Goal: Information Seeking & Learning: Understand process/instructions

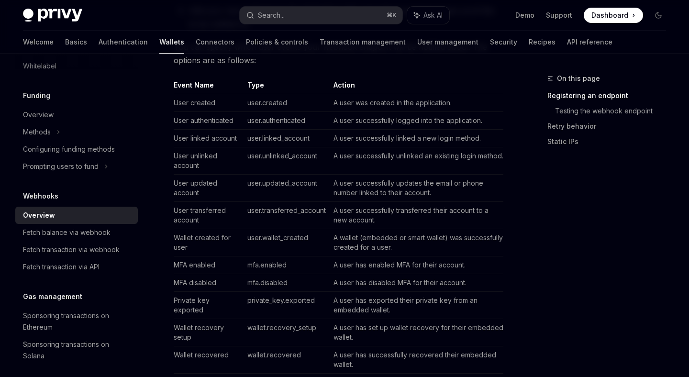
scroll to position [387, 0]
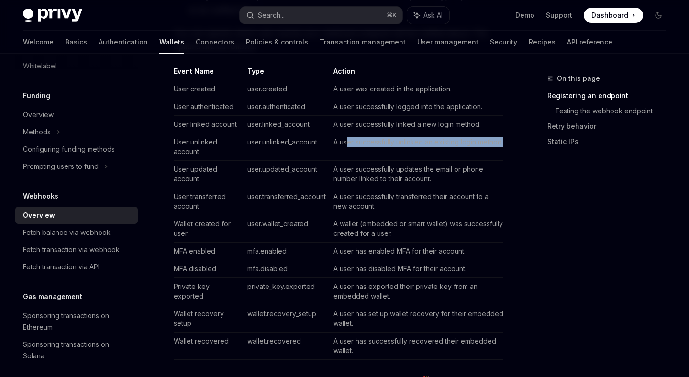
drag, startPoint x: 350, startPoint y: 142, endPoint x: 367, endPoint y: 151, distance: 19.5
click at [367, 151] on td "A user successfully unlinked an existing login method." at bounding box center [417, 147] width 174 height 27
drag, startPoint x: 367, startPoint y: 151, endPoint x: 333, endPoint y: 139, distance: 36.5
click at [333, 139] on td "A user successfully unlinked an existing login method." at bounding box center [417, 147] width 174 height 27
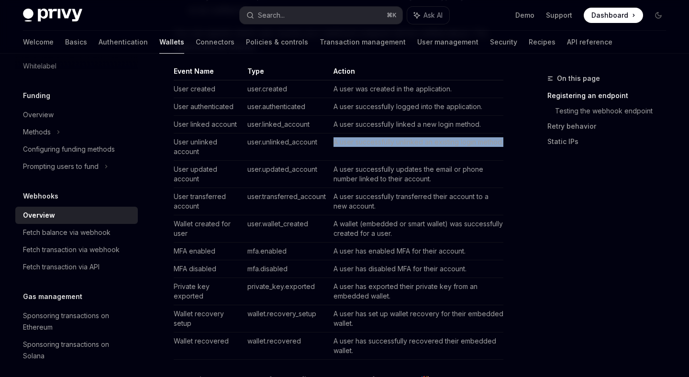
click at [333, 139] on td "A user successfully unlinked an existing login method." at bounding box center [417, 147] width 174 height 27
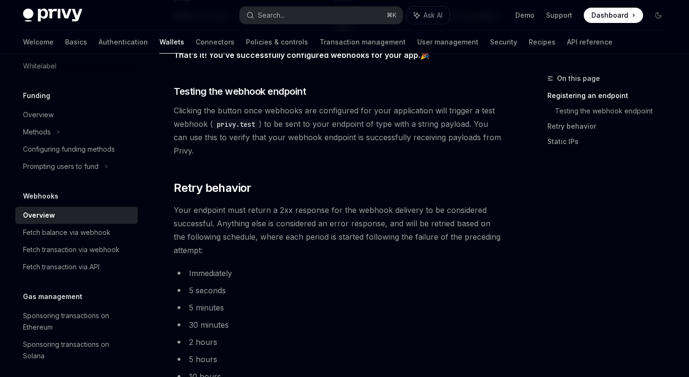
scroll to position [711, 0]
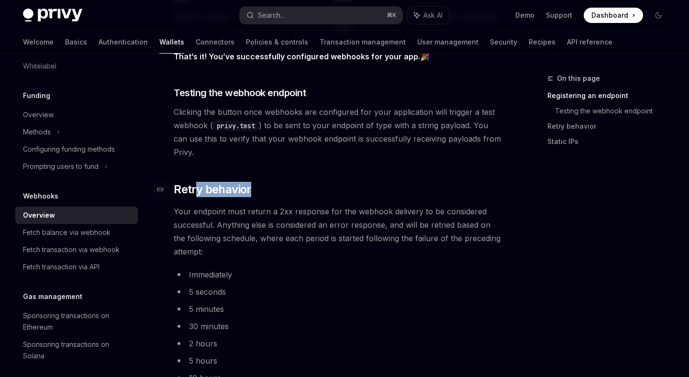
drag, startPoint x: 253, startPoint y: 187, endPoint x: 190, endPoint y: 184, distance: 63.3
click at [192, 183] on h2 "​ Retry behavior" at bounding box center [339, 189] width 330 height 15
click at [190, 184] on span "Retry behavior" at bounding box center [213, 189] width 78 height 15
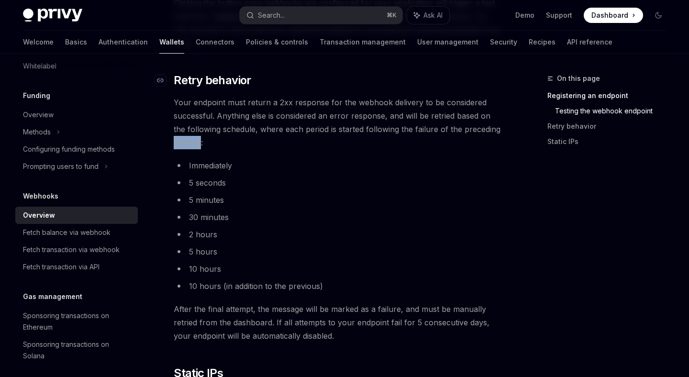
click at [190, 184] on li "5 seconds" at bounding box center [339, 182] width 330 height 13
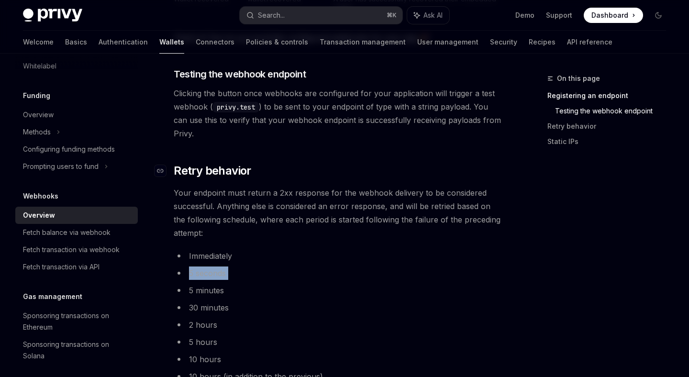
click at [187, 172] on span "Retry behavior" at bounding box center [213, 170] width 78 height 15
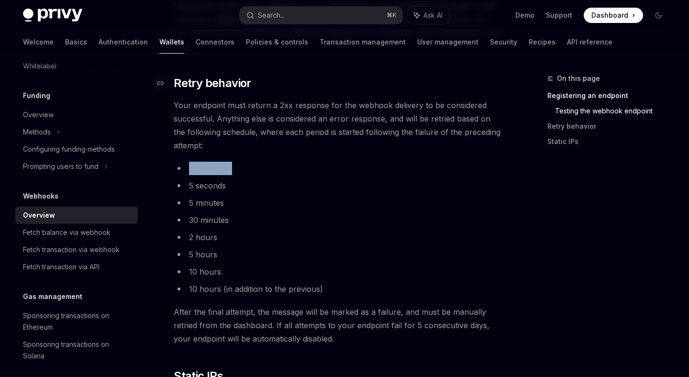
scroll to position [820, 0]
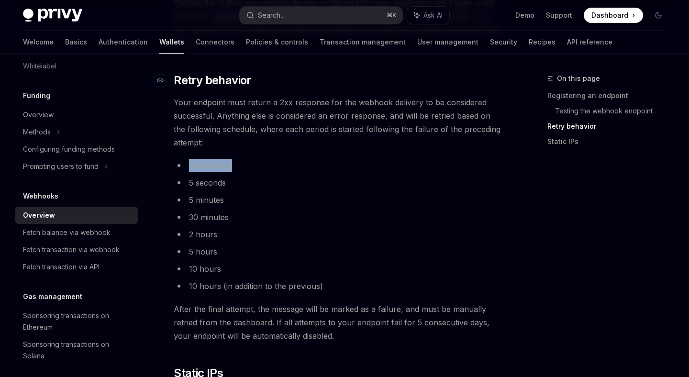
click at [187, 172] on ul "Immediately 5 seconds 5 minutes 30 minutes 2 hours 5 hours 10 hours 10 hours (i…" at bounding box center [339, 226] width 330 height 134
click at [217, 88] on span "Retry behavior" at bounding box center [213, 80] width 78 height 15
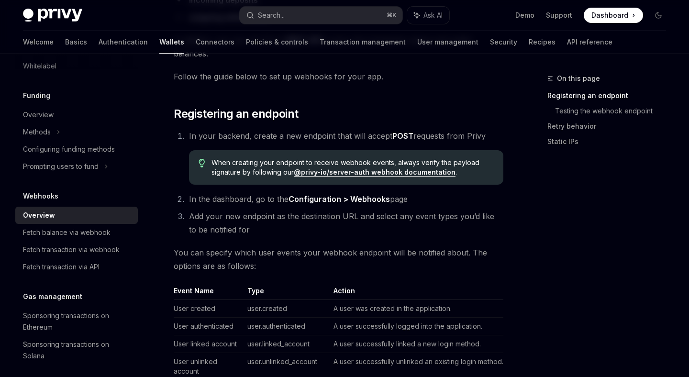
scroll to position [145, 0]
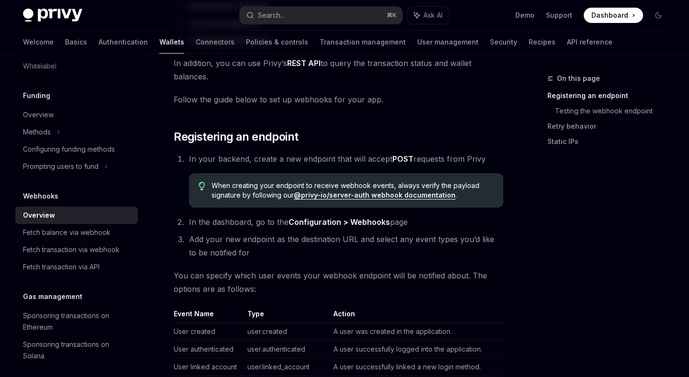
drag, startPoint x: 187, startPoint y: 159, endPoint x: 485, endPoint y: 159, distance: 297.8
click at [485, 159] on li "In your backend, create a new endpoint that will accept POST requests from Priv…" at bounding box center [344, 180] width 317 height 56
copy span "In your backend, create a new endpoint that will accept POST requests from Privy"
click at [485, 159] on span "In your backend, create a new endpoint that will accept POST requests from Privy" at bounding box center [337, 159] width 297 height 10
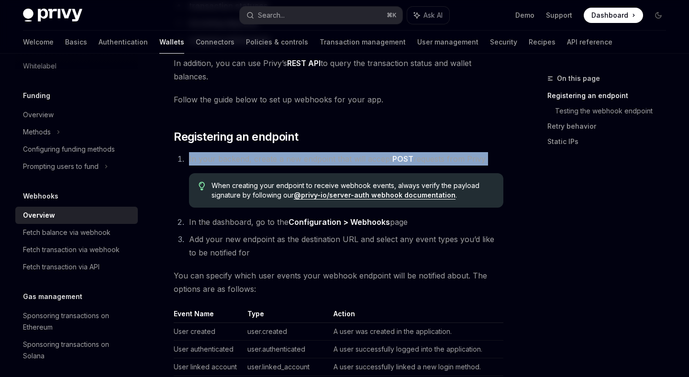
drag, startPoint x: 485, startPoint y: 159, endPoint x: 209, endPoint y: 149, distance: 276.0
click at [191, 158] on span "In your backend, create a new endpoint that will accept POST requests from Privy" at bounding box center [337, 159] width 297 height 10
drag, startPoint x: 191, startPoint y: 158, endPoint x: 484, endPoint y: 160, distance: 293.5
click at [484, 160] on span "In your backend, create a new endpoint that will accept POST requests from Privy" at bounding box center [337, 159] width 297 height 10
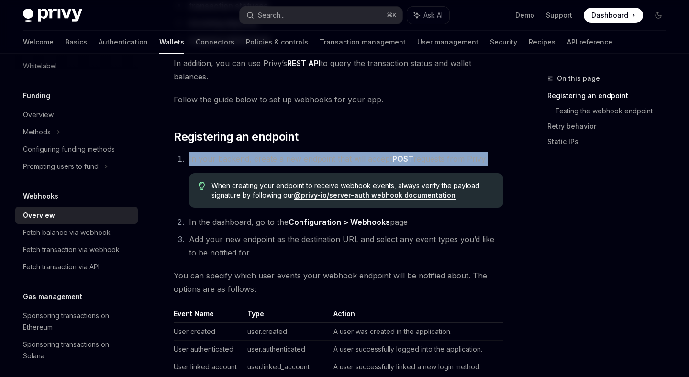
click at [484, 160] on span "In your backend, create a new endpoint that will accept POST requests from Privy" at bounding box center [337, 159] width 297 height 10
drag, startPoint x: 484, startPoint y: 160, endPoint x: 187, endPoint y: 158, distance: 296.9
click at [187, 158] on li "In your backend, create a new endpoint that will accept POST requests from Priv…" at bounding box center [344, 180] width 317 height 56
drag, startPoint x: 187, startPoint y: 158, endPoint x: 479, endPoint y: 162, distance: 291.6
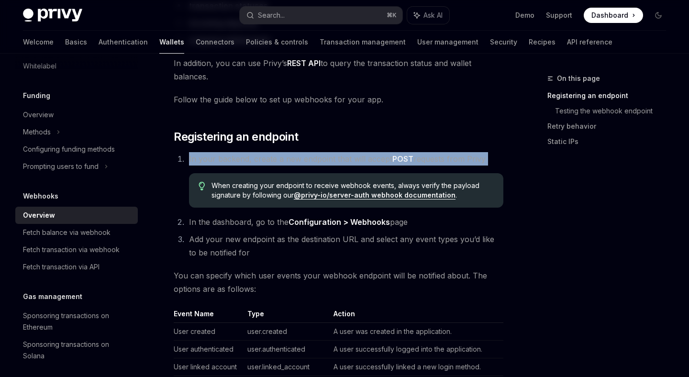
click at [479, 162] on li "In your backend, create a new endpoint that will accept POST requests from Priv…" at bounding box center [344, 180] width 317 height 56
copy span "In your backend, create a new endpoint that will accept POST requests from Privy"
click at [479, 162] on span "In your backend, create a new endpoint that will accept POST requests from Privy" at bounding box center [337, 159] width 297 height 10
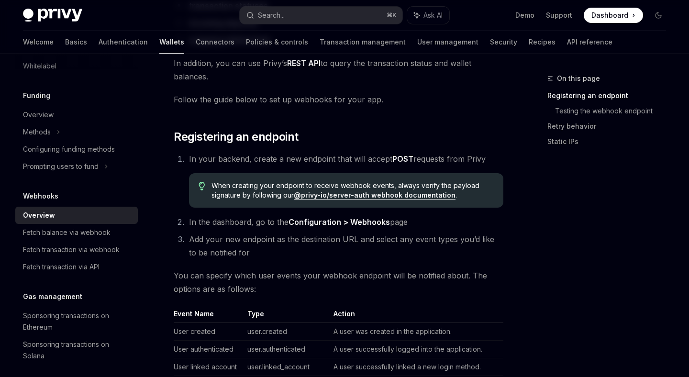
click at [479, 162] on span "In your backend, create a new endpoint that will accept POST requests from Privy" at bounding box center [337, 159] width 297 height 10
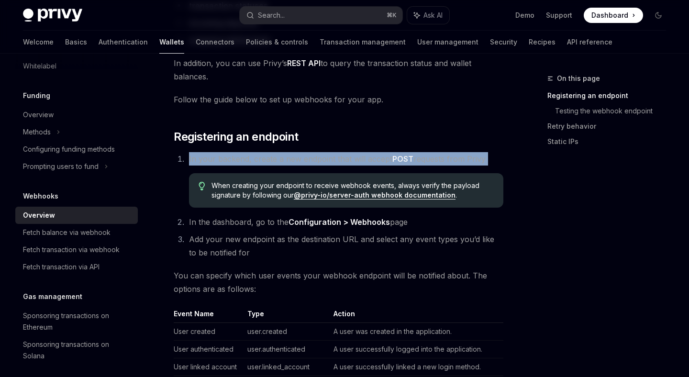
click at [479, 162] on span "In your backend, create a new endpoint that will accept POST requests from Privy" at bounding box center [337, 159] width 297 height 10
click at [193, 161] on span "In your backend, create a new endpoint that will accept POST requests from Privy" at bounding box center [337, 159] width 297 height 10
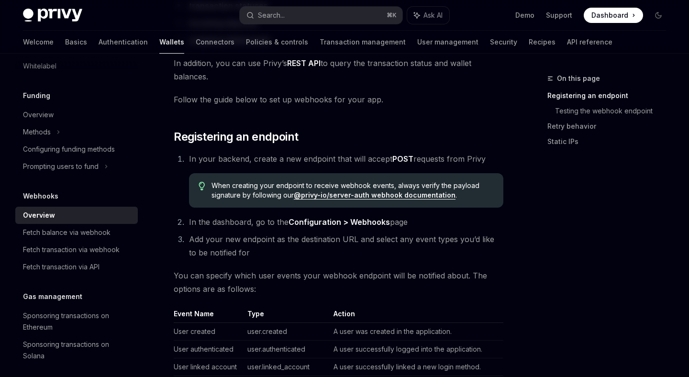
click at [193, 161] on span "In your backend, create a new endpoint that will accept POST requests from Privy" at bounding box center [337, 159] width 297 height 10
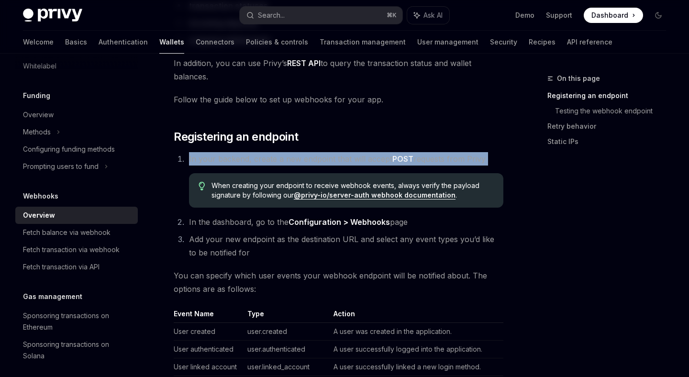
click at [193, 161] on span "In your backend, create a new endpoint that will accept POST requests from Privy" at bounding box center [337, 159] width 297 height 10
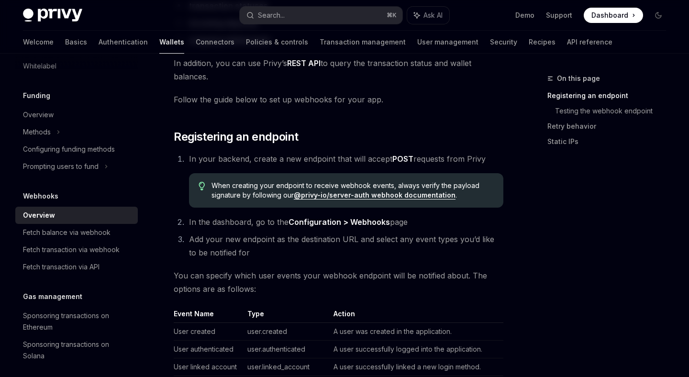
click at [193, 161] on span "In your backend, create a new endpoint that will accept POST requests from Privy" at bounding box center [337, 159] width 297 height 10
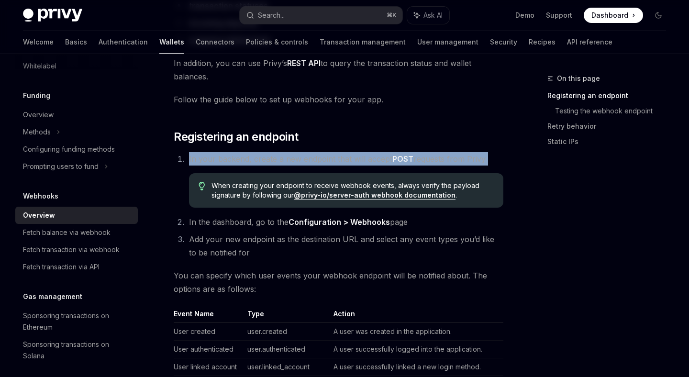
click at [193, 161] on span "In your backend, create a new endpoint that will accept POST requests from Privy" at bounding box center [337, 159] width 297 height 10
drag, startPoint x: 190, startPoint y: 161, endPoint x: 485, endPoint y: 159, distance: 295.0
click at [485, 159] on li "In your backend, create a new endpoint that will accept POST requests from Priv…" at bounding box center [344, 180] width 317 height 56
click at [485, 160] on li "In your backend, create a new endpoint that will accept POST requests from Priv…" at bounding box center [344, 180] width 317 height 56
click at [485, 162] on li "In your backend, create a new endpoint that will accept POST requests from Priv…" at bounding box center [344, 180] width 317 height 56
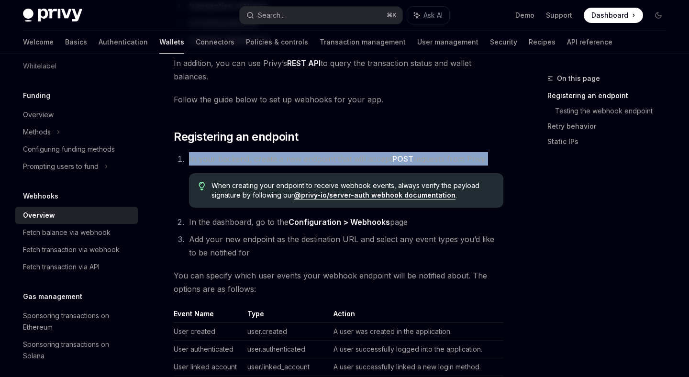
click at [485, 162] on span "In your backend, create a new endpoint that will accept POST requests from Privy" at bounding box center [337, 159] width 297 height 10
drag, startPoint x: 485, startPoint y: 162, endPoint x: 239, endPoint y: 151, distance: 245.4
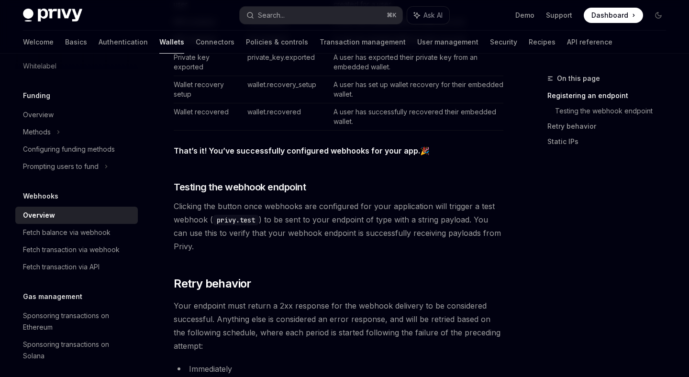
scroll to position [618, 0]
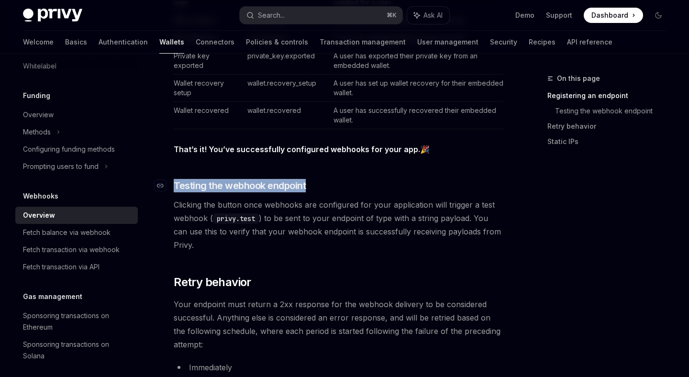
drag, startPoint x: 342, startPoint y: 189, endPoint x: 175, endPoint y: 186, distance: 166.7
click at [175, 186] on h3 "​ Testing the webhook endpoint" at bounding box center [339, 185] width 330 height 13
click at [358, 237] on span "Clicking the button once webhooks are configured for your application will trig…" at bounding box center [339, 225] width 330 height 54
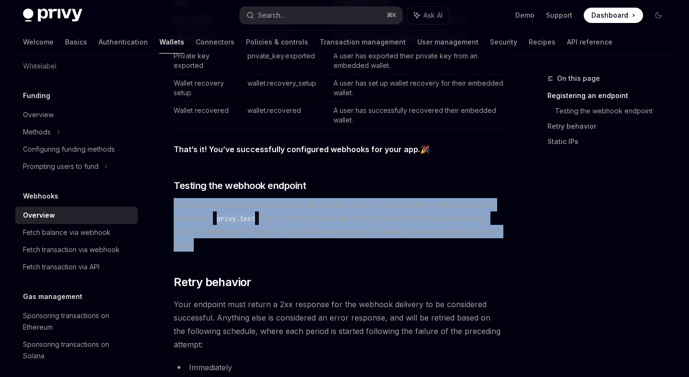
drag, startPoint x: 197, startPoint y: 248, endPoint x: 175, endPoint y: 203, distance: 50.5
click at [175, 203] on span "Clicking the button once webhooks are configured for your application will trig…" at bounding box center [339, 225] width 330 height 54
copy span "Clicking the button once webhooks are configured for your application will trig…"
click at [175, 203] on span "Clicking the button once webhooks are configured for your application will trig…" at bounding box center [339, 225] width 330 height 54
drag, startPoint x: 175, startPoint y: 203, endPoint x: 197, endPoint y: 249, distance: 50.8
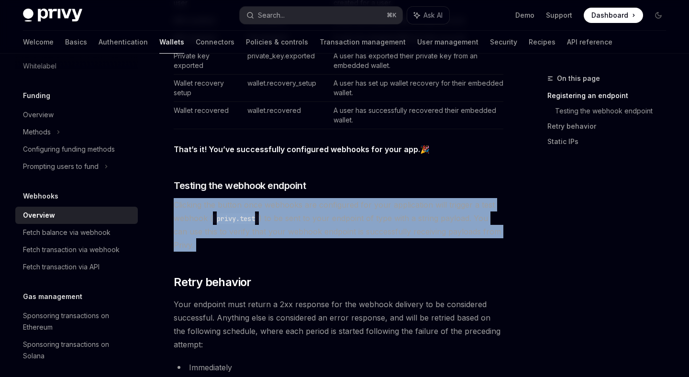
click at [197, 249] on span "Clicking the button once webhooks are configured for your application will trig…" at bounding box center [339, 225] width 330 height 54
drag, startPoint x: 197, startPoint y: 249, endPoint x: 172, endPoint y: 208, distance: 47.1
click at [172, 208] on div "Webhooks Wallet webhooks OpenAI Open in ChatGPT OpenAI Open in ChatGPT Privy of…" at bounding box center [248, 141] width 513 height 1373
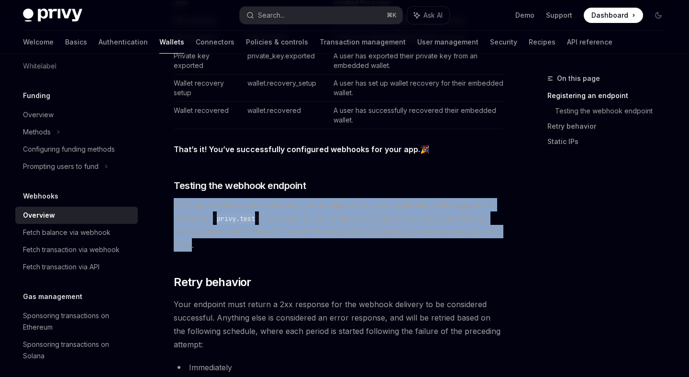
drag, startPoint x: 172, startPoint y: 208, endPoint x: 182, endPoint y: 249, distance: 41.5
click at [182, 249] on div "Webhooks Wallet webhooks OpenAI Open in ChatGPT OpenAI Open in ChatGPT Privy of…" at bounding box center [248, 141] width 513 height 1373
click at [209, 245] on span "Clicking the button once webhooks are configured for your application will trig…" at bounding box center [339, 225] width 330 height 54
drag, startPoint x: 209, startPoint y: 245, endPoint x: 165, endPoint y: 205, distance: 59.7
click at [165, 205] on div "Webhooks Wallet webhooks OpenAI Open in ChatGPT OpenAI Open in ChatGPT Privy of…" at bounding box center [248, 141] width 513 height 1373
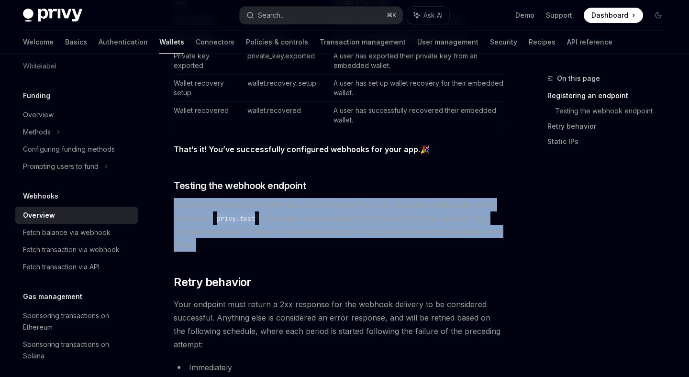
copy div "Clicking the button once webhooks are configured for your application will trig…"
click at [165, 205] on div "Webhooks Wallet webhooks OpenAI Open in ChatGPT OpenAI Open in ChatGPT Privy of…" at bounding box center [248, 141] width 513 height 1373
drag, startPoint x: 165, startPoint y: 205, endPoint x: 185, endPoint y: 249, distance: 48.0
click at [185, 249] on div "Webhooks Wallet webhooks OpenAI Open in ChatGPT OpenAI Open in ChatGPT Privy of…" at bounding box center [248, 141] width 513 height 1373
click at [185, 249] on span "Clicking the button once webhooks are configured for your application will trig…" at bounding box center [339, 225] width 330 height 54
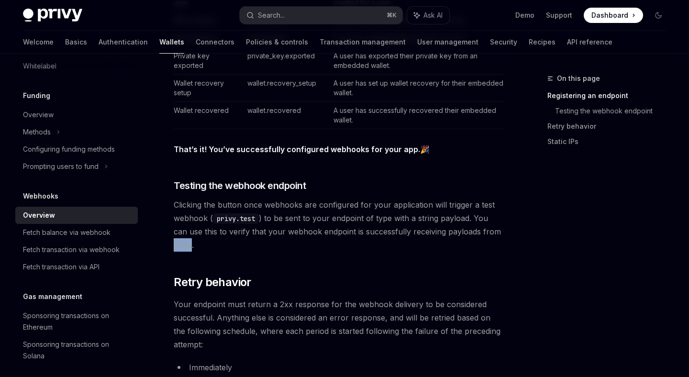
click at [185, 249] on span "Clicking the button once webhooks are configured for your application will trig…" at bounding box center [339, 225] width 330 height 54
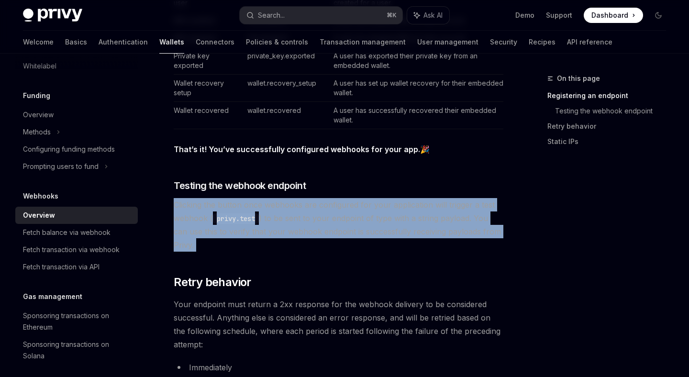
click at [185, 249] on span "Clicking the button once webhooks are configured for your application will trig…" at bounding box center [339, 225] width 330 height 54
click at [184, 249] on span "Clicking the button once webhooks are configured for your application will trig…" at bounding box center [339, 225] width 330 height 54
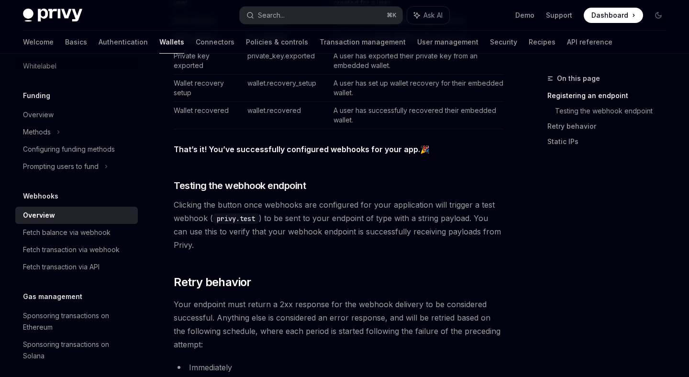
click at [184, 249] on span "Clicking the button once webhooks are configured for your application will trig…" at bounding box center [339, 225] width 330 height 54
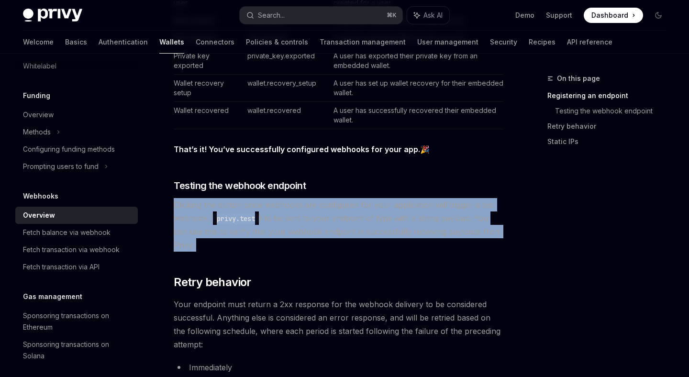
click at [184, 249] on span "Clicking the button once webhooks are configured for your application will trig…" at bounding box center [339, 225] width 330 height 54
drag, startPoint x: 193, startPoint y: 248, endPoint x: 173, endPoint y: 199, distance: 52.8
click at [173, 199] on div "Webhooks Wallet webhooks OpenAI Open in ChatGPT OpenAI Open in ChatGPT Privy of…" at bounding box center [248, 141] width 513 height 1373
copy span "Clicking the button once webhooks are configured for your application will trig…"
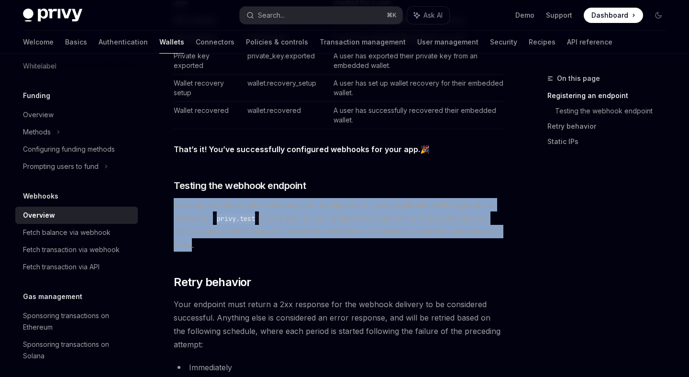
click at [179, 203] on span "Clicking the button once webhooks are configured for your application will trig…" at bounding box center [339, 225] width 330 height 54
drag, startPoint x: 179, startPoint y: 203, endPoint x: 186, endPoint y: 246, distance: 43.1
click at [186, 246] on span "Clicking the button once webhooks are configured for your application will trig…" at bounding box center [339, 225] width 330 height 54
drag, startPoint x: 186, startPoint y: 246, endPoint x: 178, endPoint y: 211, distance: 35.8
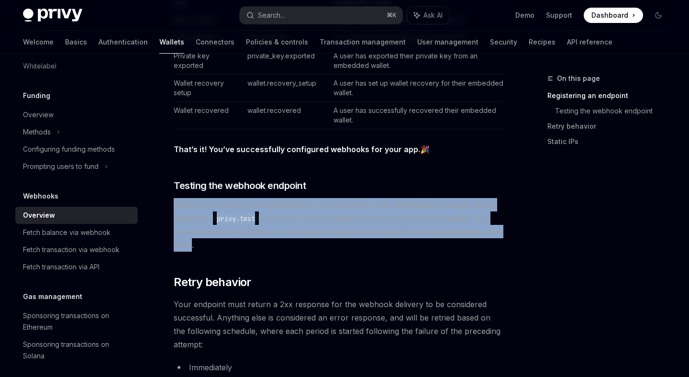
click at [178, 211] on span "Clicking the button once webhooks are configured for your application will trig…" at bounding box center [339, 225] width 330 height 54
click at [178, 210] on span "Clicking the button once webhooks are configured for your application will trig…" at bounding box center [339, 225] width 330 height 54
drag, startPoint x: 178, startPoint y: 210, endPoint x: 192, endPoint y: 245, distance: 37.4
click at [192, 245] on span "Clicking the button once webhooks are configured for your application will trig…" at bounding box center [339, 225] width 330 height 54
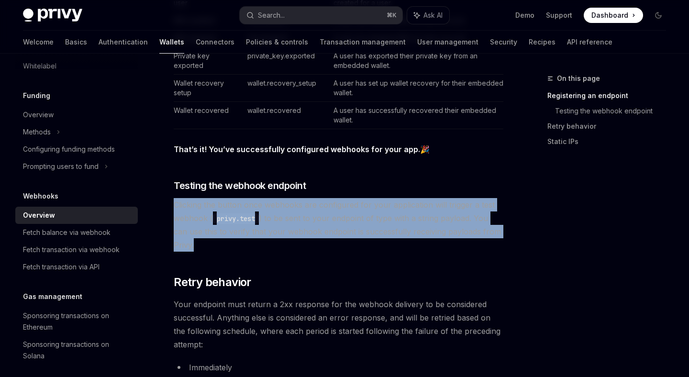
drag, startPoint x: 192, startPoint y: 245, endPoint x: 175, endPoint y: 202, distance: 46.5
click at [175, 202] on span "Clicking the button once webhooks are configured for your application will trig…" at bounding box center [339, 225] width 330 height 54
drag, startPoint x: 175, startPoint y: 202, endPoint x: 199, endPoint y: 241, distance: 46.0
click at [199, 241] on span "Clicking the button once webhooks are configured for your application will trig…" at bounding box center [339, 225] width 330 height 54
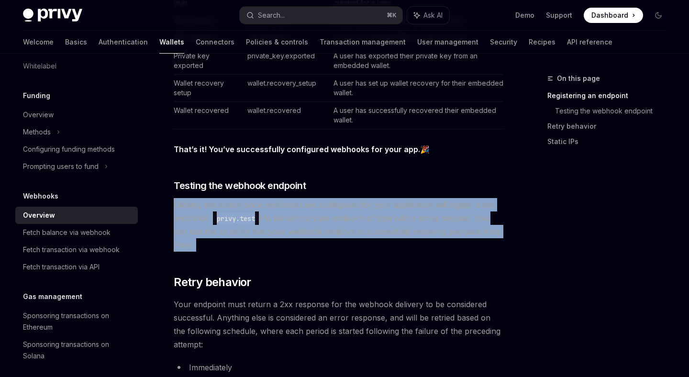
click at [199, 241] on span "Clicking the button once webhooks are configured for your application will trig…" at bounding box center [339, 225] width 330 height 54
drag, startPoint x: 199, startPoint y: 241, endPoint x: 179, endPoint y: 205, distance: 41.4
click at [179, 205] on span "Clicking the button once webhooks are configured for your application will trig…" at bounding box center [339, 225] width 330 height 54
click at [277, 244] on span "Clicking the button once webhooks are configured for your application will trig…" at bounding box center [339, 225] width 330 height 54
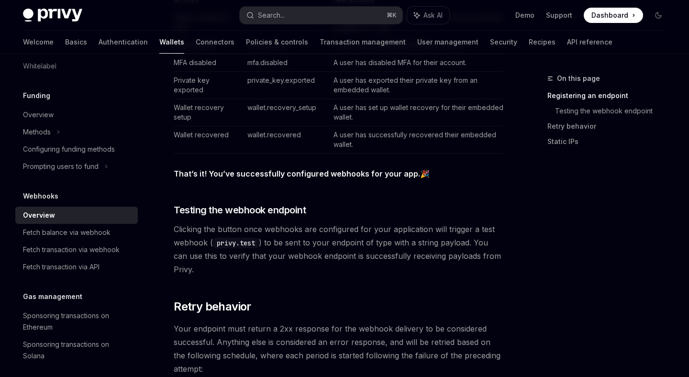
scroll to position [610, 0]
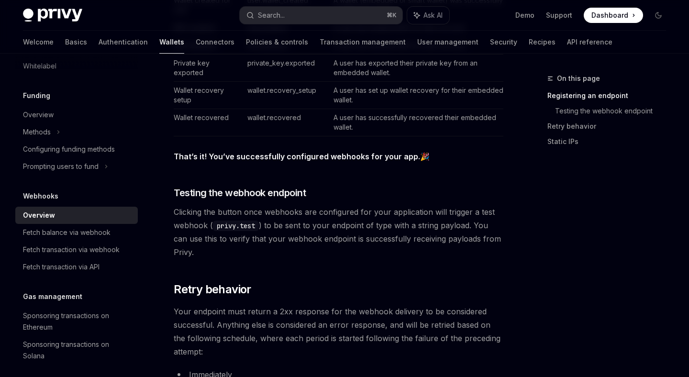
scroll to position [610, 0]
type textarea "*"
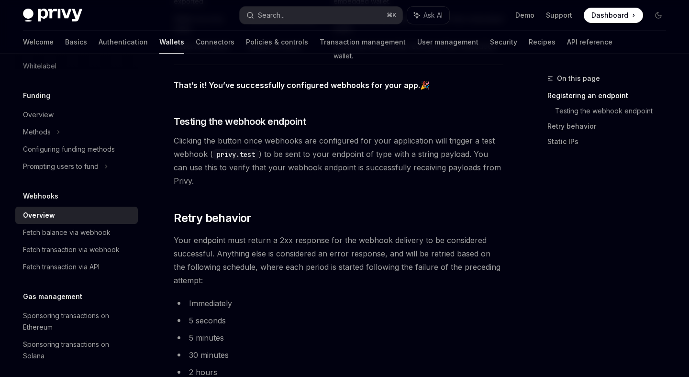
scroll to position [671, 0]
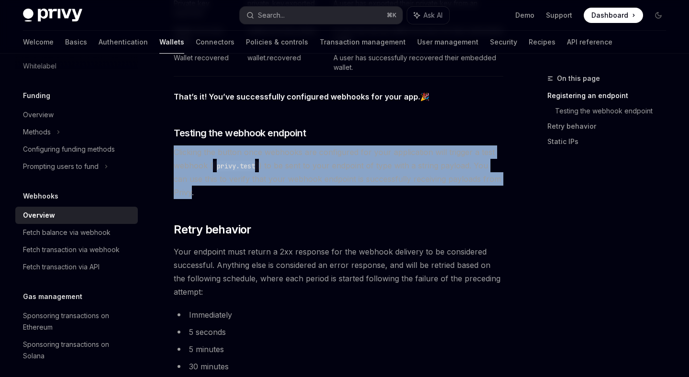
drag, startPoint x: 191, startPoint y: 194, endPoint x: 173, endPoint y: 151, distance: 46.4
click at [174, 151] on span "Clicking the button once webhooks are configured for your application will trig…" at bounding box center [339, 173] width 330 height 54
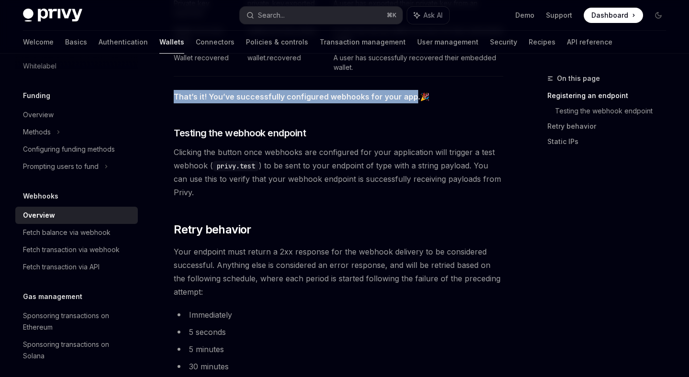
drag, startPoint x: 412, startPoint y: 101, endPoint x: 316, endPoint y: 83, distance: 97.9
click at [316, 83] on div "Privy offers powerful webhooks that notify your application of updates to: tran…" at bounding box center [339, 41] width 330 height 1183
click at [185, 101] on strong "That’s it! You’ve successfully configured webhooks for your app." at bounding box center [297, 97] width 247 height 10
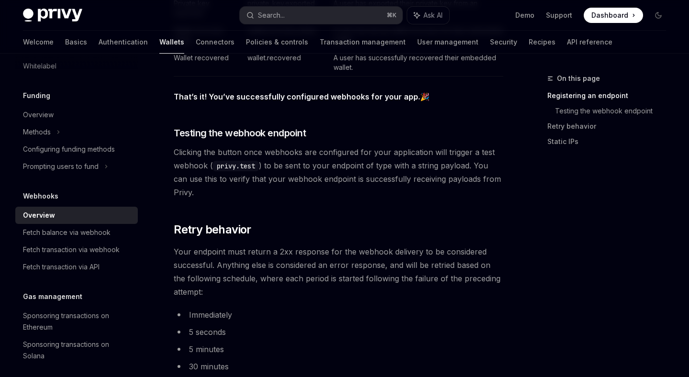
click at [185, 101] on strong "That’s it! You’ve successfully configured webhooks for your app." at bounding box center [297, 97] width 247 height 10
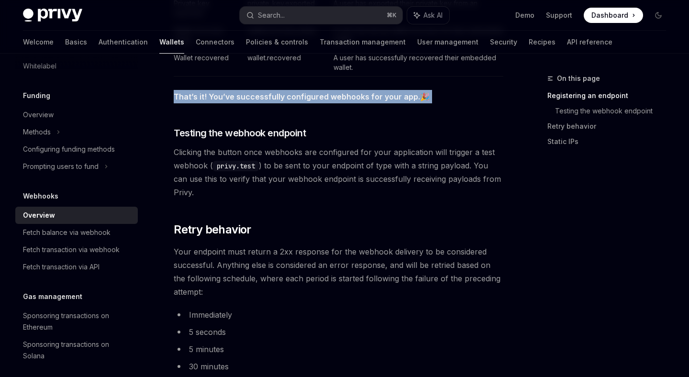
click at [185, 101] on strong "That’s it! You’ve successfully configured webhooks for your app." at bounding box center [297, 97] width 247 height 10
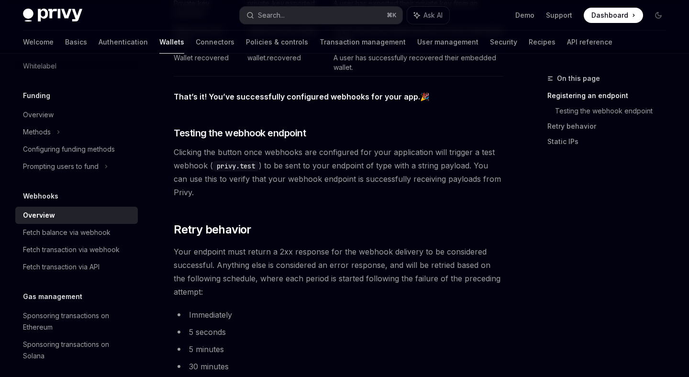
click at [185, 101] on strong "That’s it! You’ve successfully configured webhooks for your app." at bounding box center [297, 97] width 247 height 10
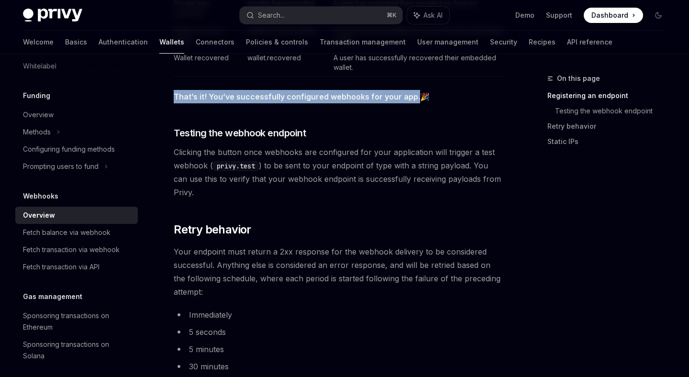
click at [411, 99] on strong "That’s it! You’ve successfully configured webhooks for your app." at bounding box center [297, 97] width 247 height 10
click at [182, 100] on strong "That’s it! You’ve successfully configured webhooks for your app." at bounding box center [297, 97] width 247 height 10
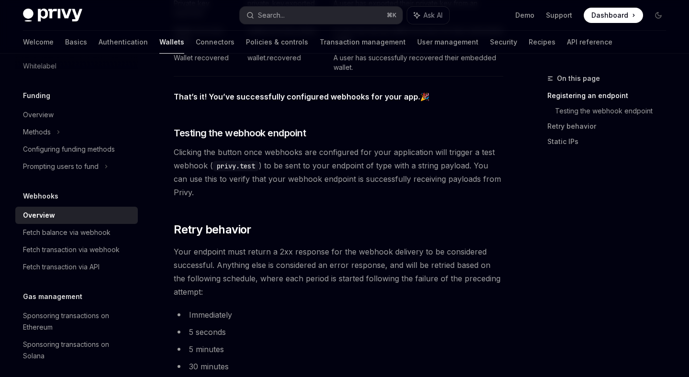
click at [182, 100] on strong "That’s it! You’ve successfully configured webhooks for your app." at bounding box center [297, 97] width 247 height 10
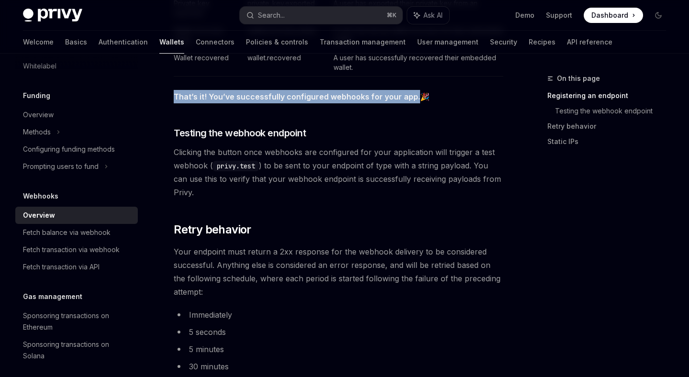
click at [412, 96] on strong "That’s it! You’ve successfully configured webhooks for your app." at bounding box center [297, 97] width 247 height 10
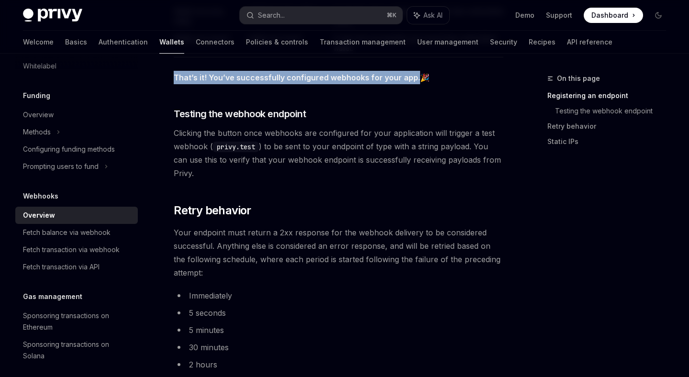
click at [188, 78] on strong "That’s it! You’ve successfully configured webhooks for your app." at bounding box center [297, 78] width 247 height 10
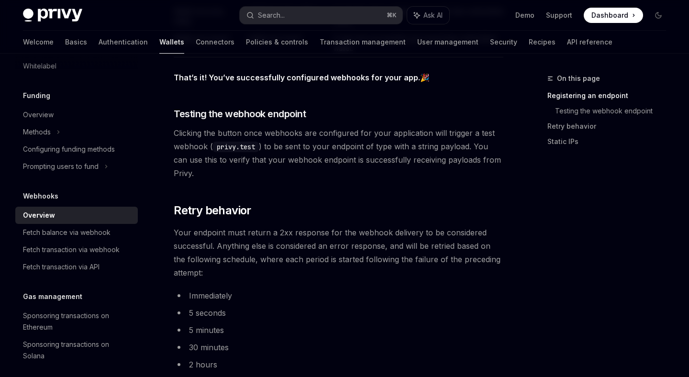
click at [188, 78] on strong "That’s it! You’ve successfully configured webhooks for your app." at bounding box center [297, 78] width 247 height 10
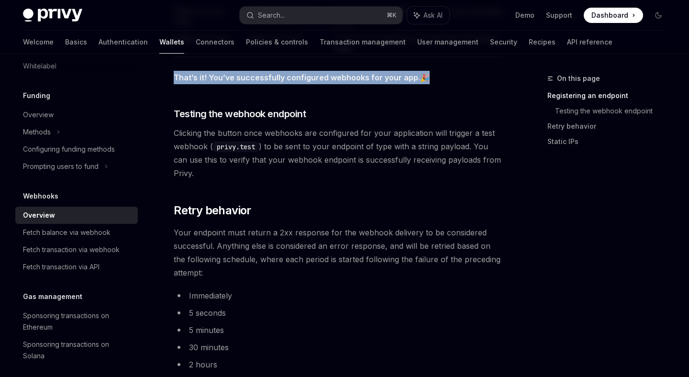
click at [414, 79] on span "That’s it! You’ve successfully configured webhooks for your app. 🎉" at bounding box center [339, 77] width 330 height 13
